Goal: Transaction & Acquisition: Purchase product/service

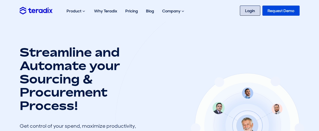
click at [252, 11] on link "Login" at bounding box center [250, 11] width 20 height 10
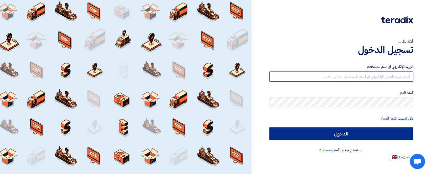
type input "[EMAIL_ADDRESS][DOMAIN_NAME]"
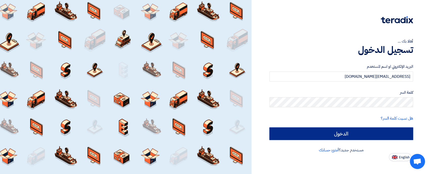
click at [341, 135] on input "الدخول" at bounding box center [341, 134] width 144 height 13
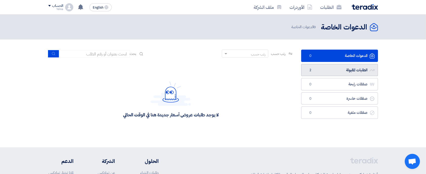
click at [346, 74] on link "الطلبات المقبولة الطلبات المقبولة 2" at bounding box center [339, 70] width 77 height 12
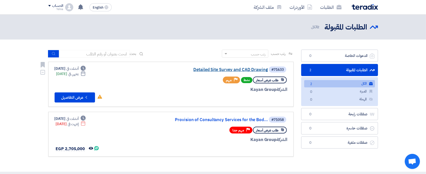
click at [248, 70] on link "Detailed Site Survey and CAD Drawing" at bounding box center [217, 70] width 101 height 5
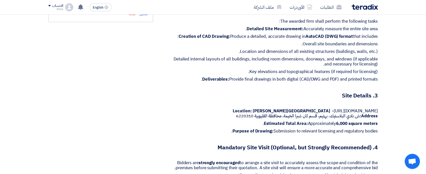
scroll to position [251, 0]
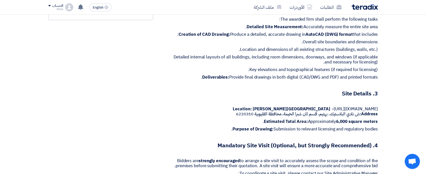
click at [356, 107] on p "Location: Shubra ELkhima - https://maps.app.goo.gl/PcEPZrwqvoEV9J9u7 Address: ش…" at bounding box center [275, 112] width 205 height 10
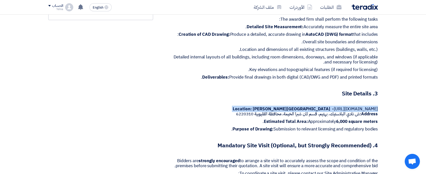
click at [356, 107] on p "Location: Shubra ELkhima - https://maps.app.goo.gl/PcEPZrwqvoEV9J9u7 Address: ش…" at bounding box center [275, 112] width 205 height 10
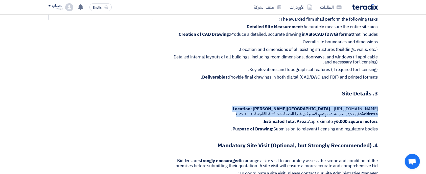
copy p "Location: Shubra ELkhima - https://maps.app.goo.gl/PcEPZrwqvoEV9J9u7 Address: ش…"
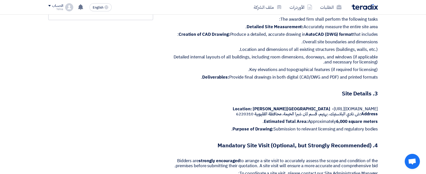
click at [321, 119] on p "Estimated Total Area: Approximately 6,000 square meters ." at bounding box center [275, 121] width 205 height 5
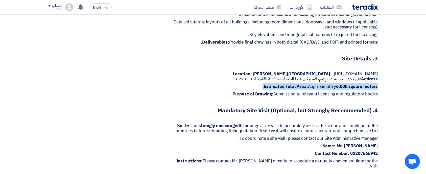
scroll to position [287, 0]
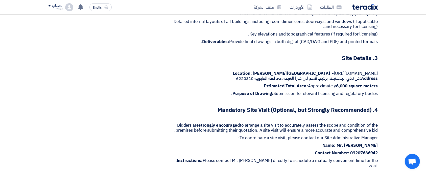
click at [350, 136] on p "To coordinate a site visit, please contact our Site Administrative Manager:" at bounding box center [275, 138] width 205 height 5
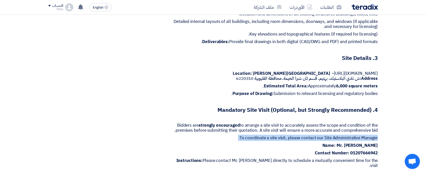
click at [350, 136] on p "To coordinate a site visit, please contact our Site Administrative Manager:" at bounding box center [275, 138] width 205 height 5
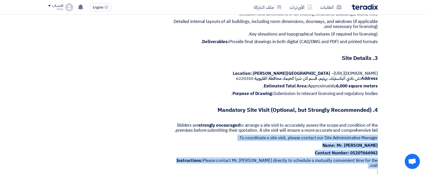
copy div "To coordinate a site visit, please contact our Site Administrative Manager: Nam…"
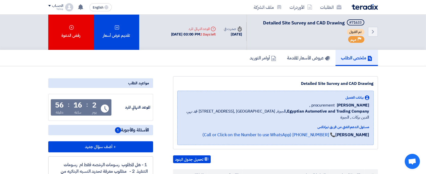
scroll to position [0, 0]
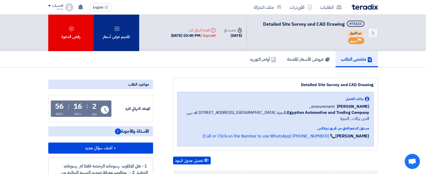
drag, startPoint x: 117, startPoint y: 31, endPoint x: 108, endPoint y: 33, distance: 9.6
click at [108, 33] on div "تقديم عرض أسعار" at bounding box center [116, 33] width 45 height 37
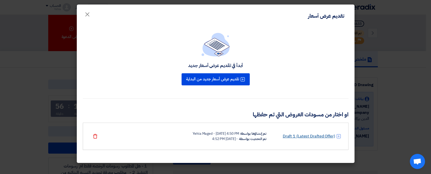
click at [306, 135] on link "Draft 1 (Latest Drafted Offer)" at bounding box center [309, 137] width 52 height 6
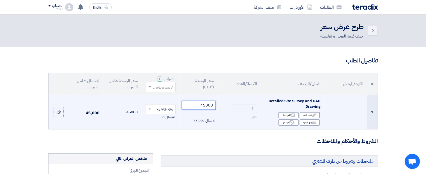
click at [202, 103] on input "45000" at bounding box center [199, 105] width 34 height 9
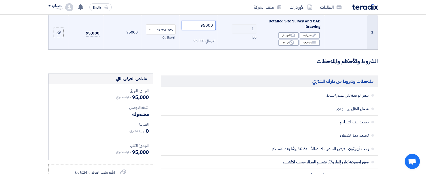
scroll to position [81, 0]
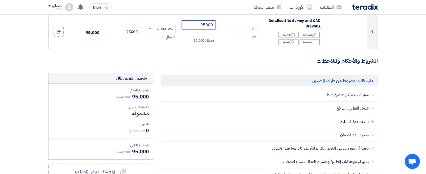
type input "95000"
click at [358, 122] on span "تحديد مدة التسليم" at bounding box center [285, 121] width 166 height 5
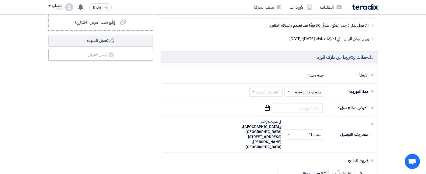
scroll to position [231, 0]
click at [358, 129] on div "مصاريف التوصيل" at bounding box center [348, 135] width 40 height 12
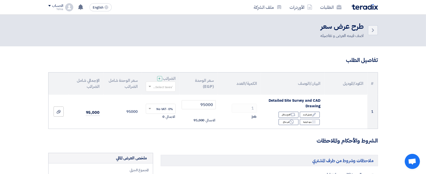
scroll to position [0, 0]
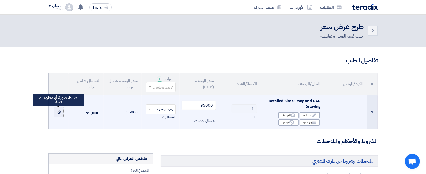
click at [60, 113] on icon at bounding box center [59, 113] width 4 height 4
click at [0, 0] on input "file" at bounding box center [0, 0] width 0 height 0
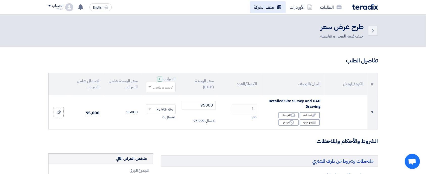
click at [267, 9] on link "ملف الشركة" at bounding box center [268, 7] width 36 height 12
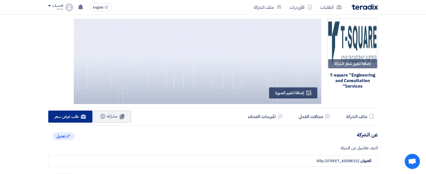
click at [75, 118] on span "طلب عرض سعر" at bounding box center [67, 117] width 24 height 6
